Goal: Task Accomplishment & Management: Complete application form

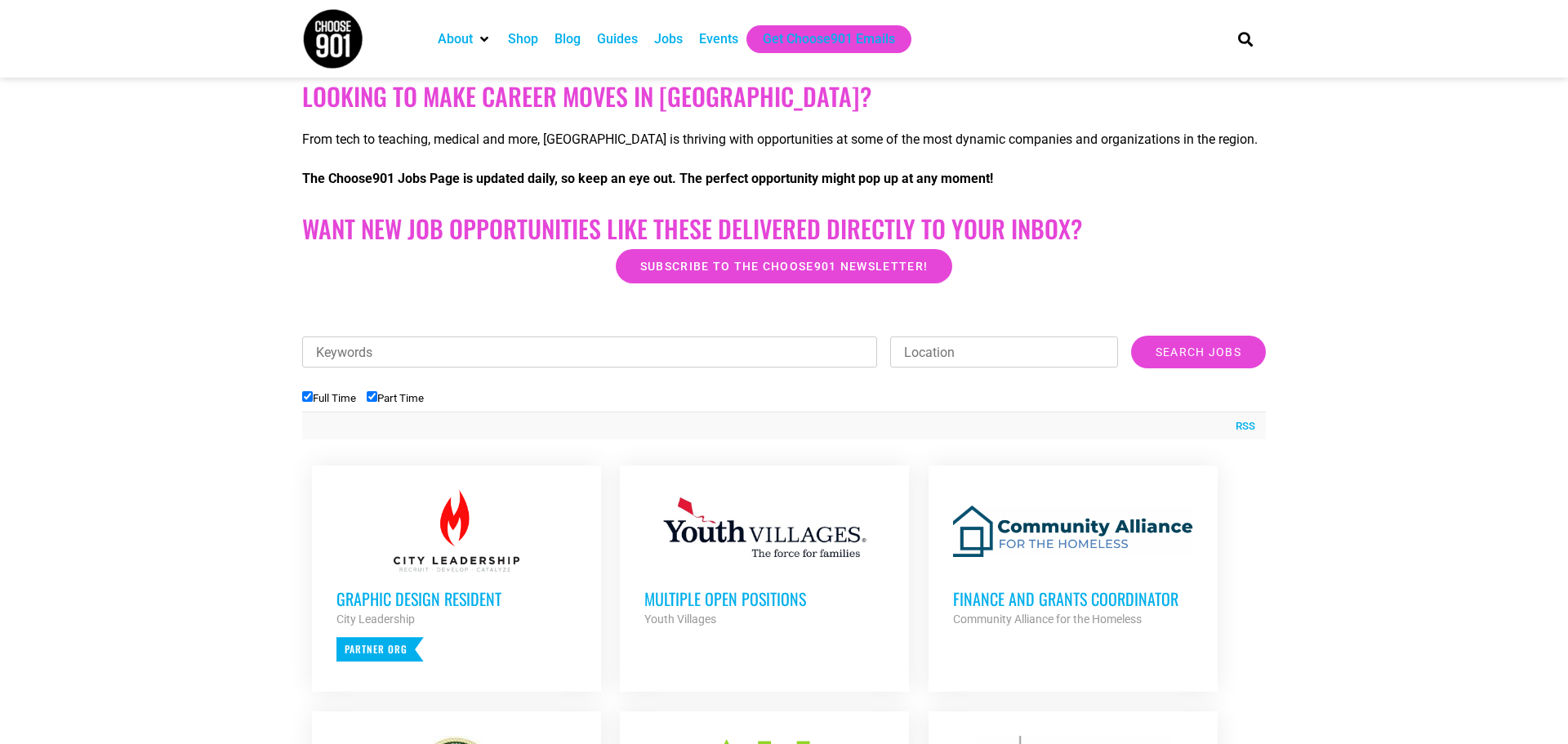
scroll to position [261, 0]
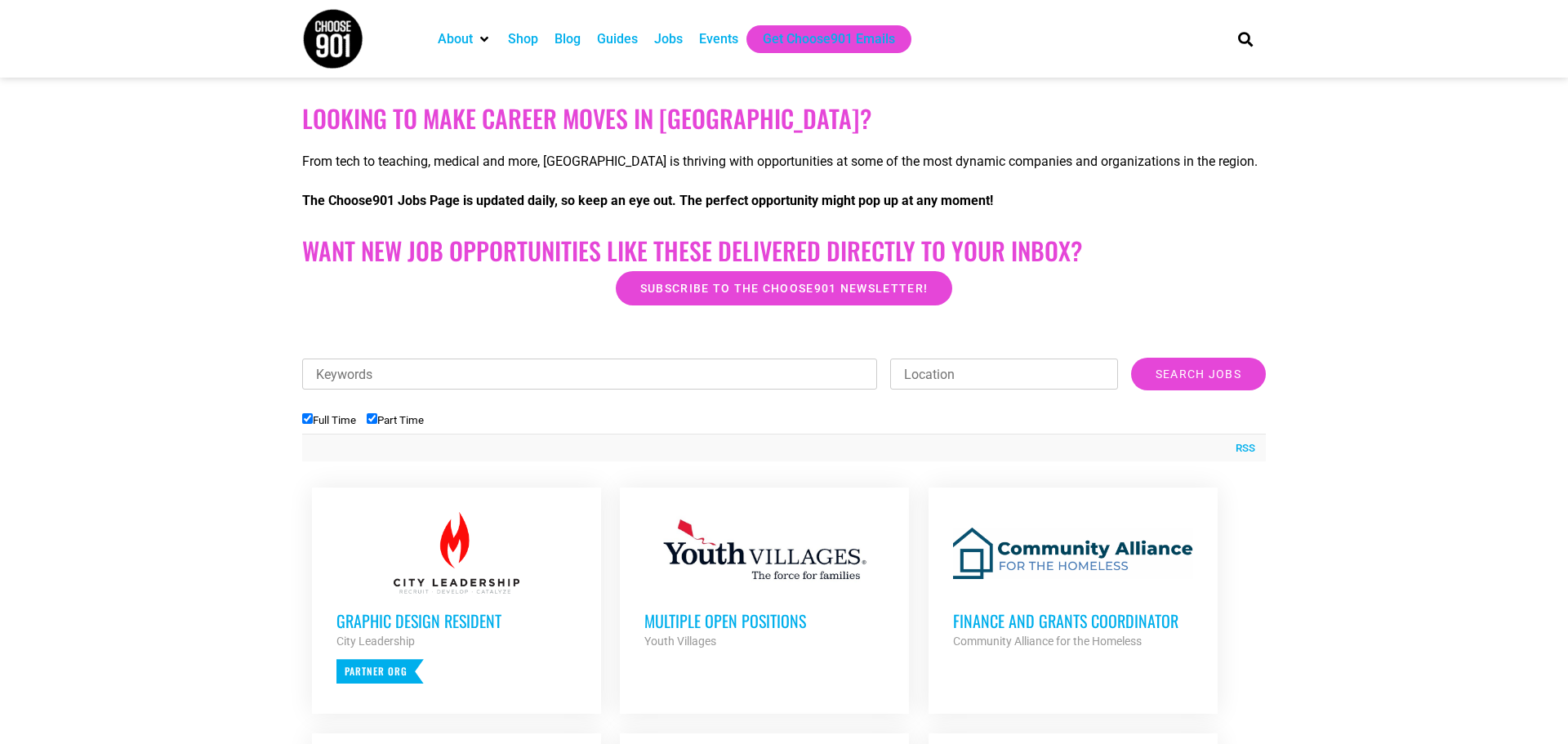
click at [1066, 373] on input "Location" at bounding box center [1003, 375] width 227 height 31
type input "m"
type input "[GEOGRAPHIC_DATA]"
click at [1170, 370] on input "Search Jobs" at bounding box center [1199, 375] width 135 height 33
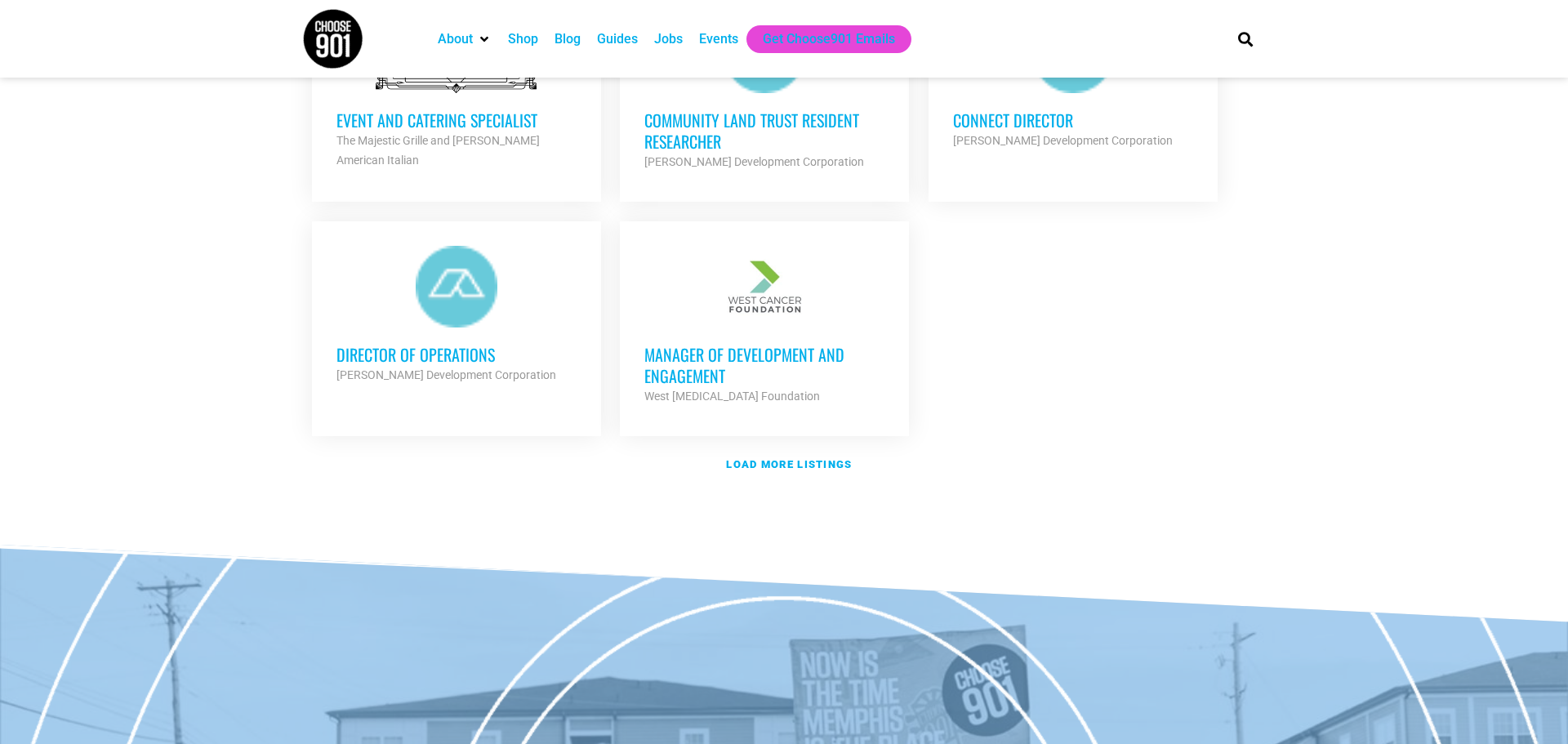
scroll to position [1960, 0]
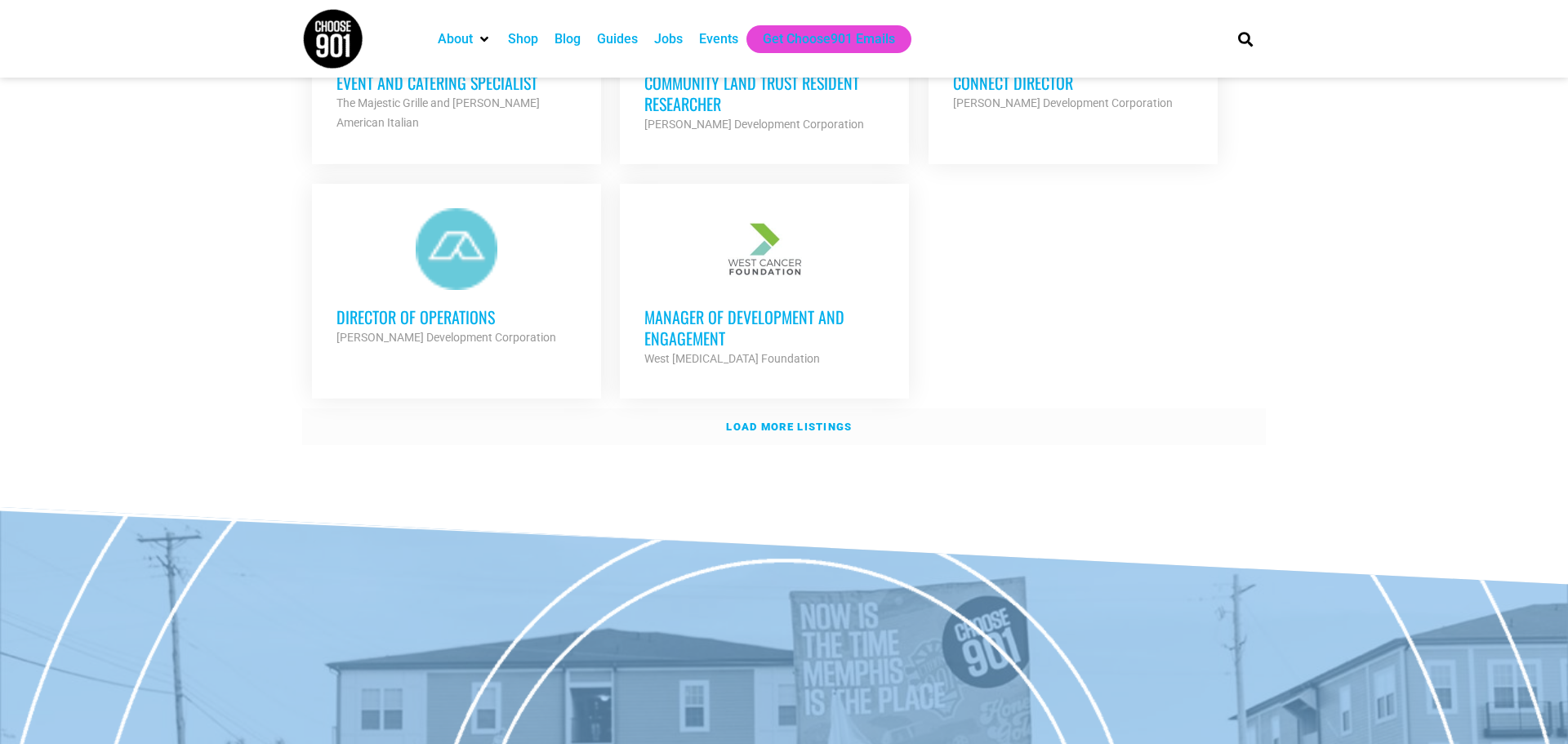
click at [784, 435] on link "Load more listings" at bounding box center [784, 427] width 963 height 37
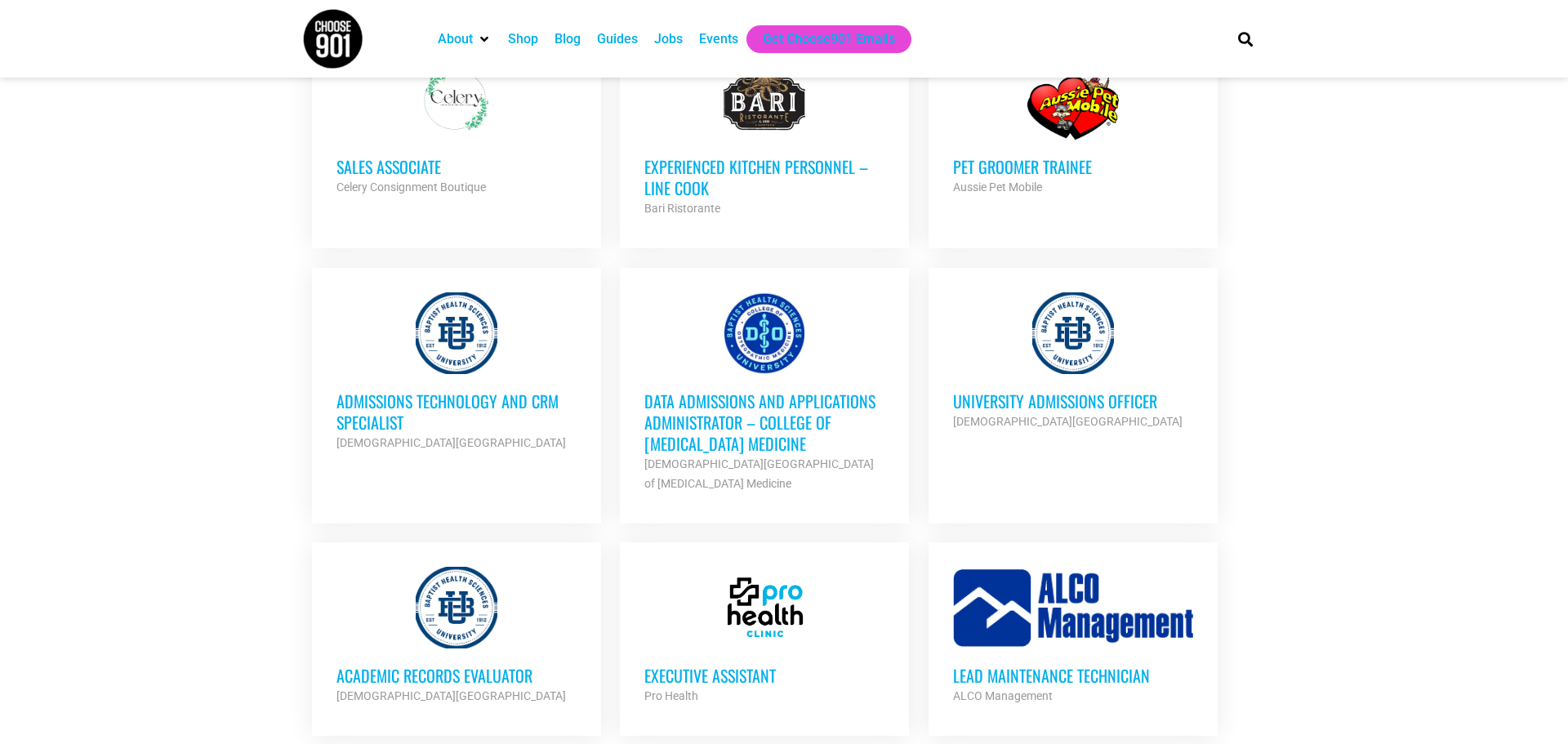
scroll to position [2352, 0]
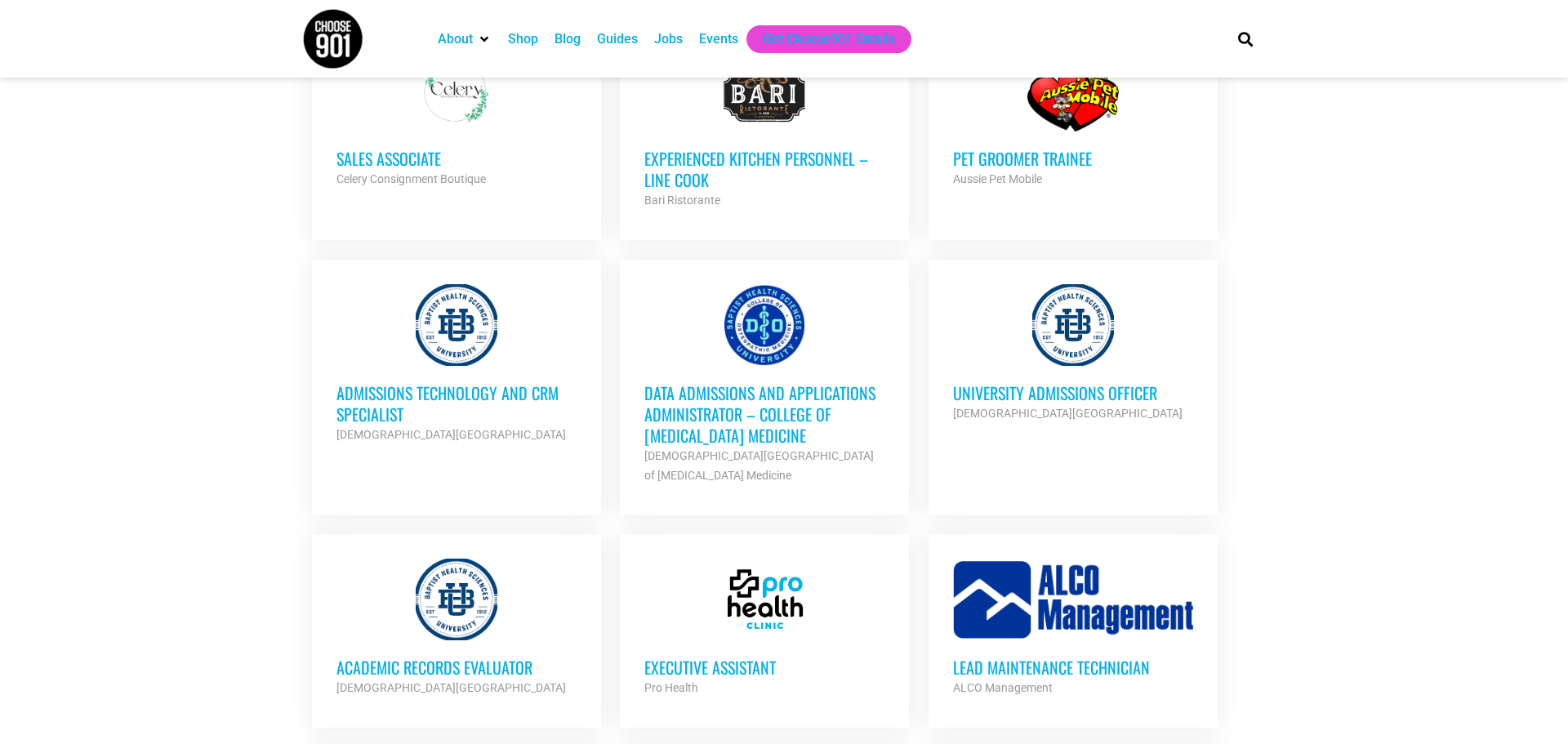
click at [1102, 339] on div at bounding box center [1073, 325] width 240 height 81
